Goal: Task Accomplishment & Management: Use online tool/utility

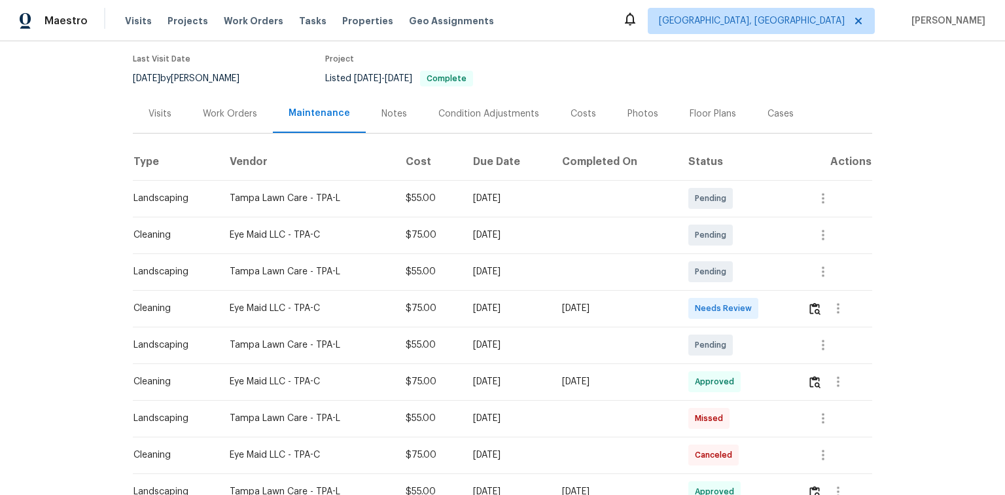
scroll to position [105, 0]
click at [809, 307] on button "button" at bounding box center [815, 307] width 15 height 31
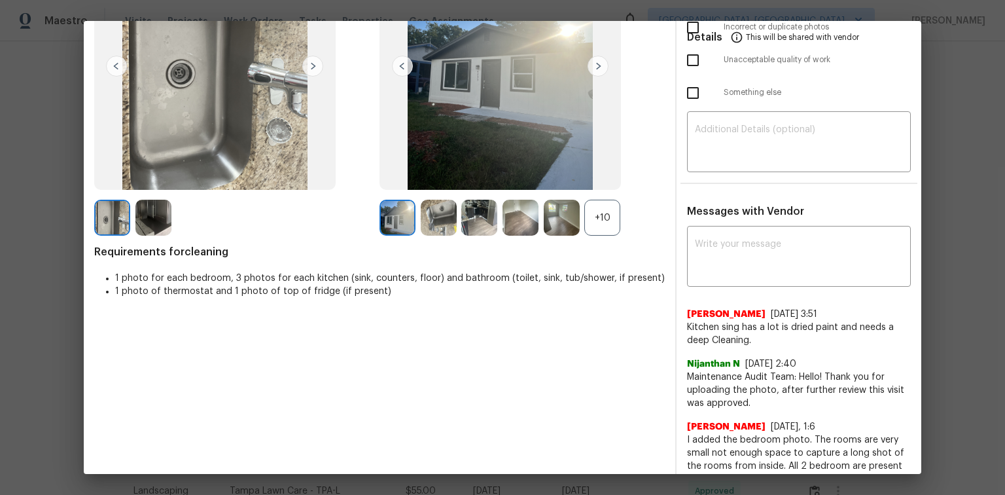
scroll to position [0, 0]
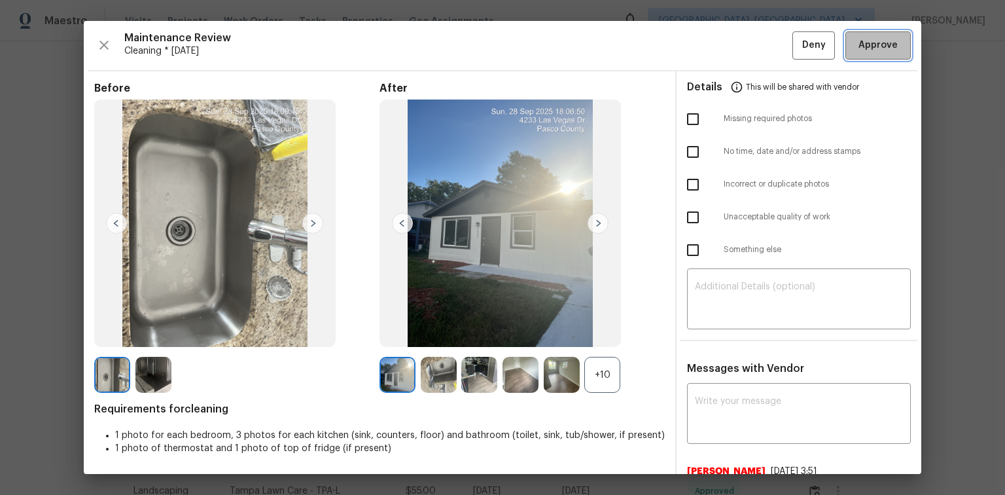
click at [871, 45] on span "Approve" at bounding box center [878, 45] width 39 height 16
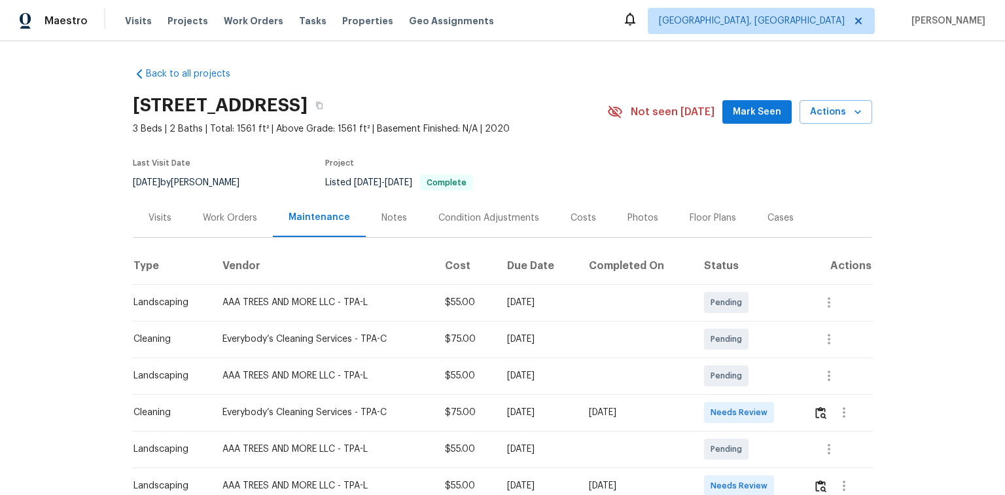
scroll to position [52, 0]
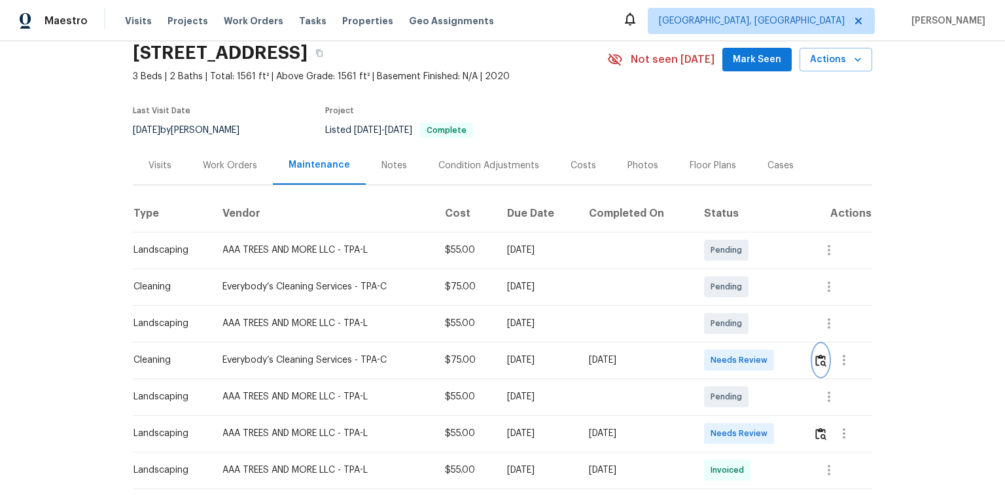
click at [819, 356] on img "button" at bounding box center [820, 360] width 11 height 12
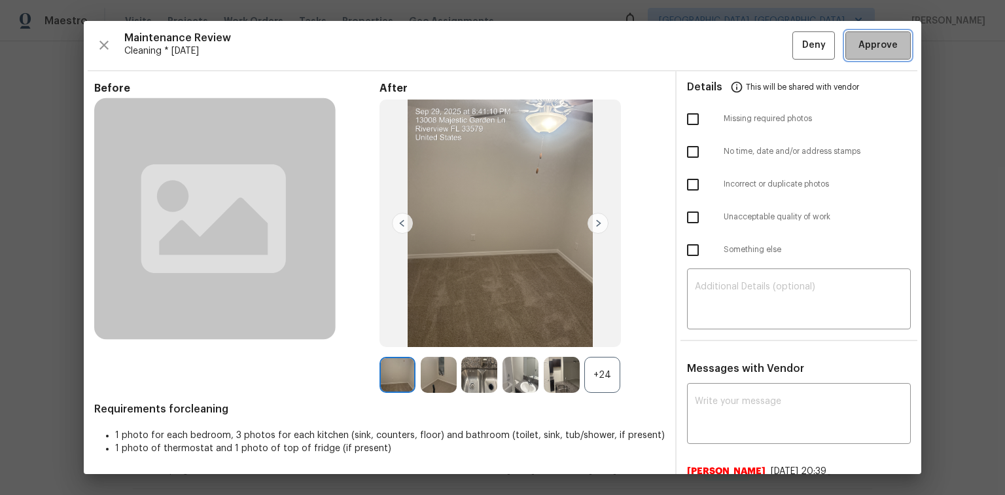
click at [859, 40] on span "Approve" at bounding box center [878, 45] width 39 height 16
